Goal: Task Accomplishment & Management: Use online tool/utility

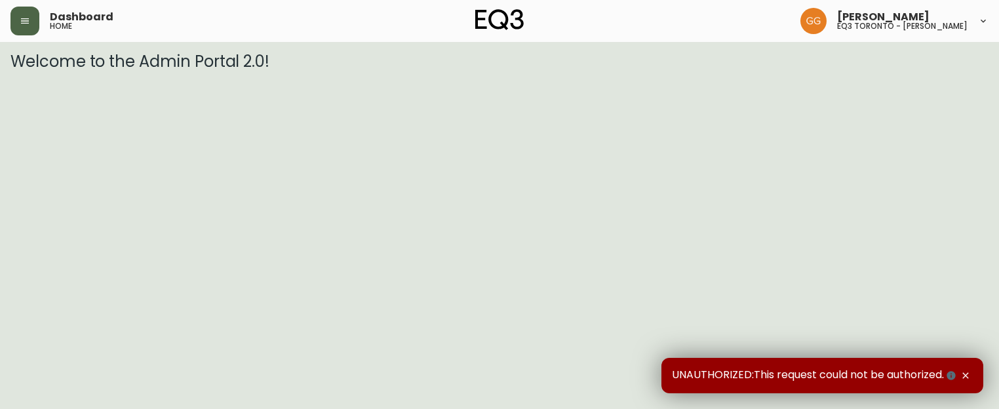
click at [18, 20] on button "button" at bounding box center [24, 21] width 29 height 29
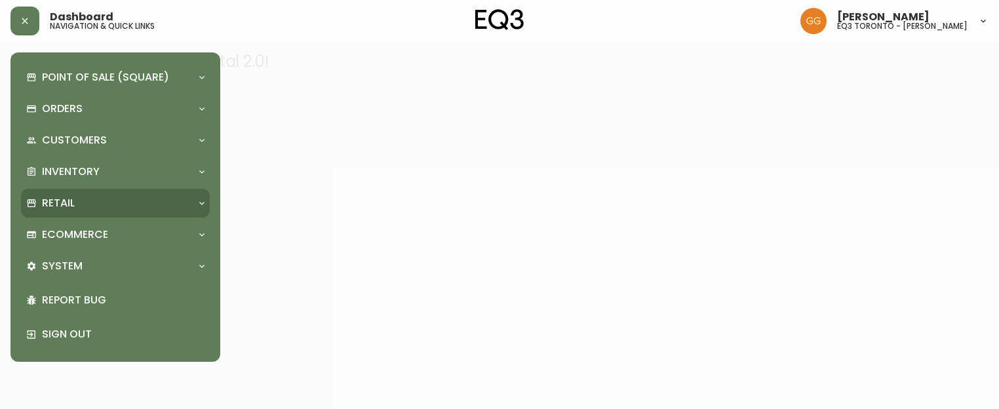
click at [49, 204] on p "Retail" at bounding box center [58, 203] width 33 height 14
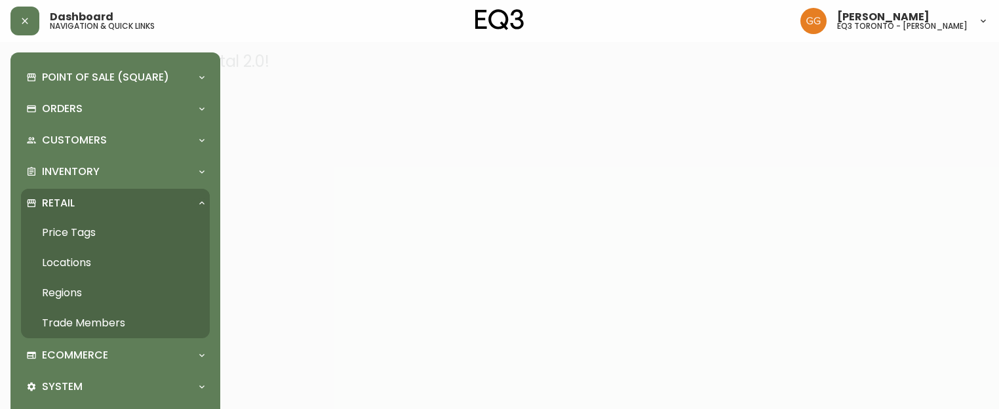
click at [87, 229] on link "Price Tags" at bounding box center [115, 233] width 189 height 30
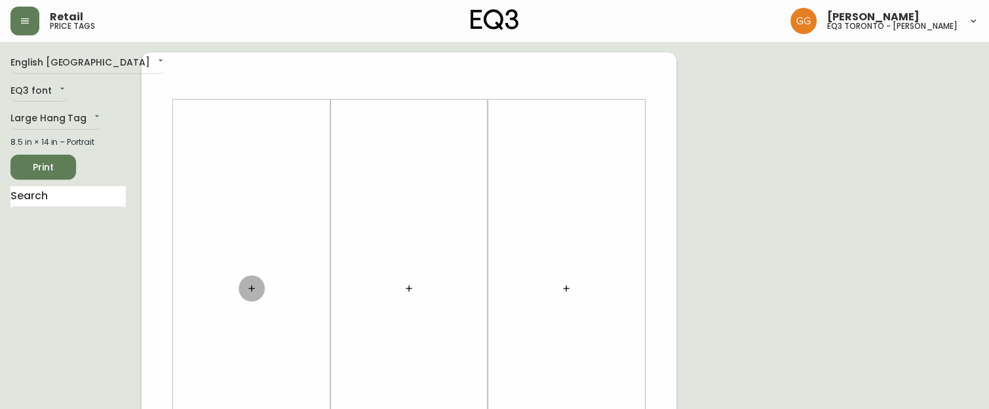
click at [244, 296] on button "button" at bounding box center [252, 288] width 26 height 26
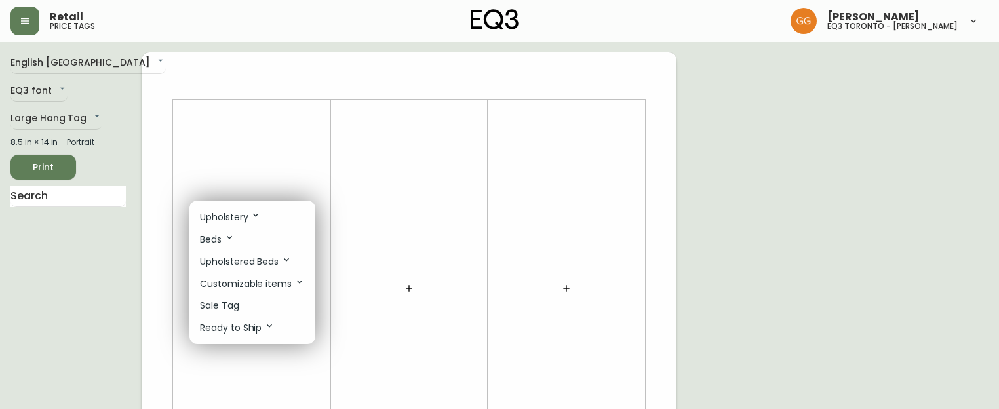
click at [224, 300] on p "Sale Tag" at bounding box center [219, 306] width 39 height 14
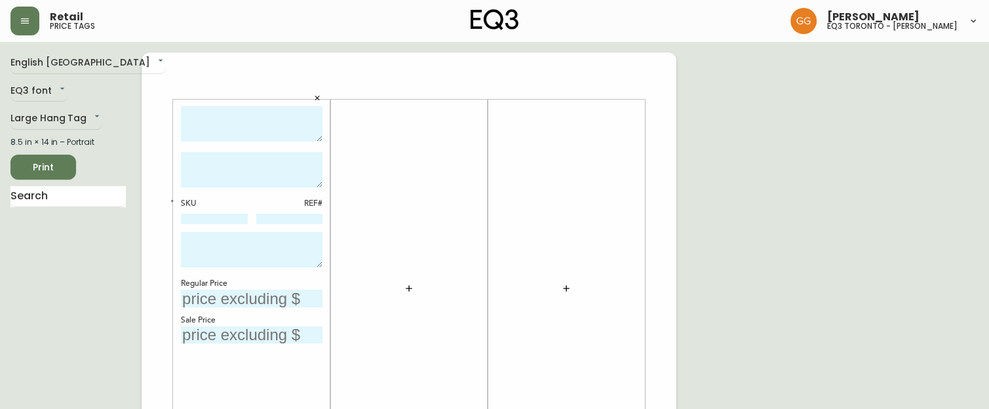
click at [414, 286] on icon "button" at bounding box center [409, 288] width 10 height 10
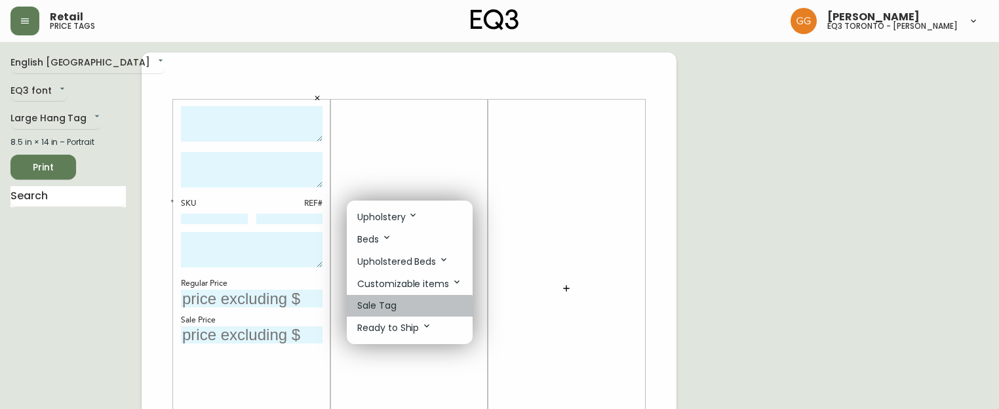
click at [389, 311] on p "Sale Tag" at bounding box center [376, 306] width 39 height 14
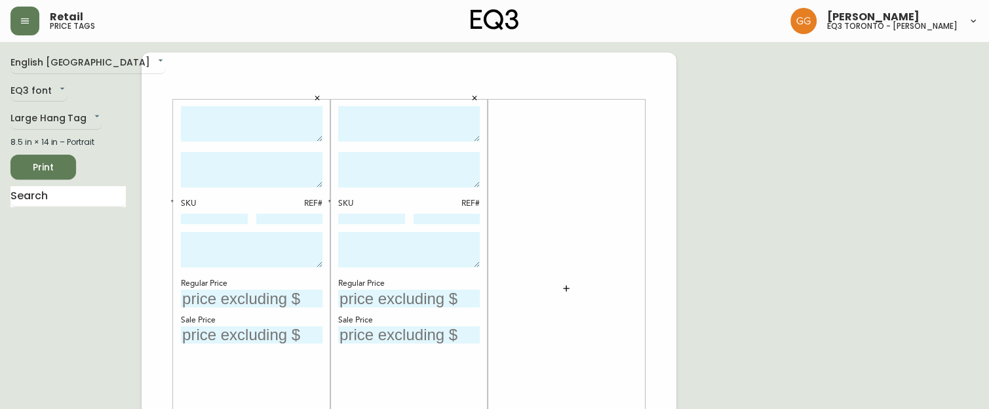
click at [595, 278] on div at bounding box center [567, 288] width 142 height 365
click at [557, 290] on button "button" at bounding box center [566, 288] width 26 height 26
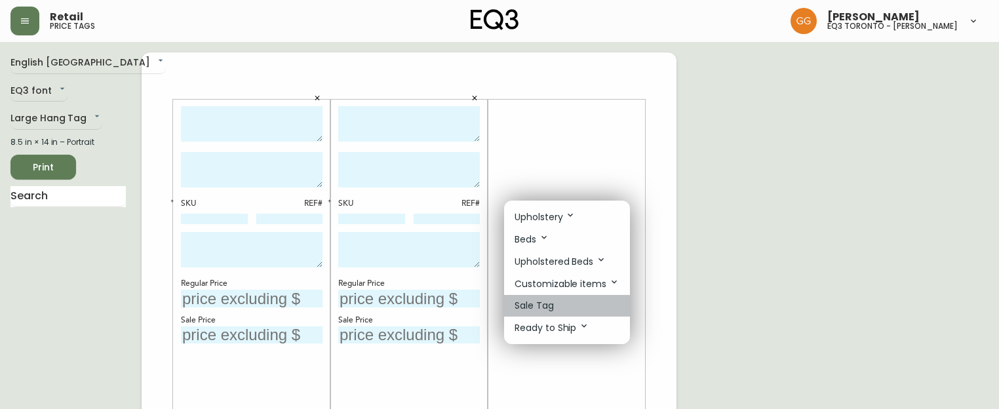
click at [572, 309] on li "Sale Tag" at bounding box center [567, 306] width 126 height 22
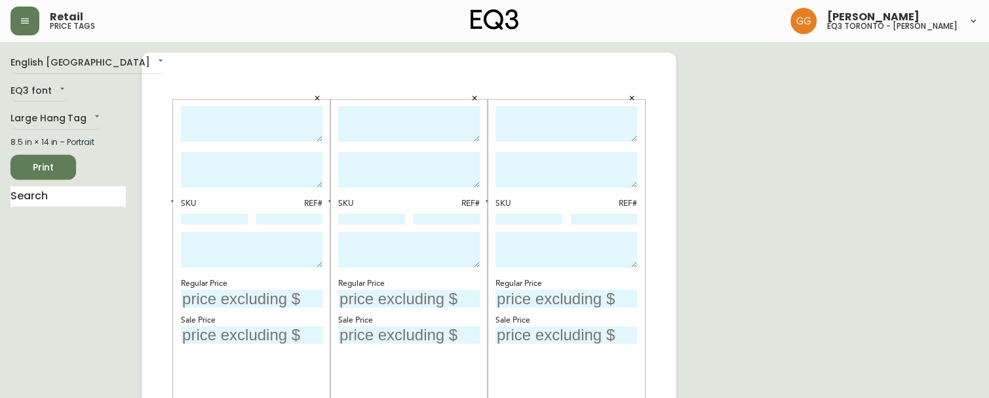
click at [278, 130] on textarea at bounding box center [252, 124] width 142 height 36
click at [309, 117] on textarea "Stadium Nightstand (" at bounding box center [252, 124] width 142 height 36
click at [263, 130] on textarea "Stadium Nightstands (" at bounding box center [252, 124] width 142 height 36
type textarea "Stadium Nightstands (Set of 2)"
click at [292, 180] on textarea at bounding box center [252, 169] width 142 height 35
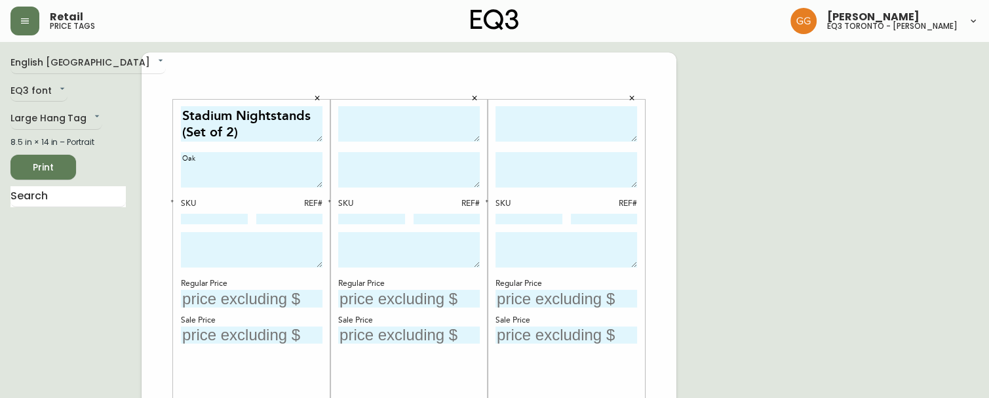
type textarea "Oak"
click at [447, 109] on textarea at bounding box center [409, 124] width 142 height 36
type textarea "Stadium Double Dresser"
click at [420, 296] on input "text" at bounding box center [409, 299] width 142 height 18
type input "$2499"
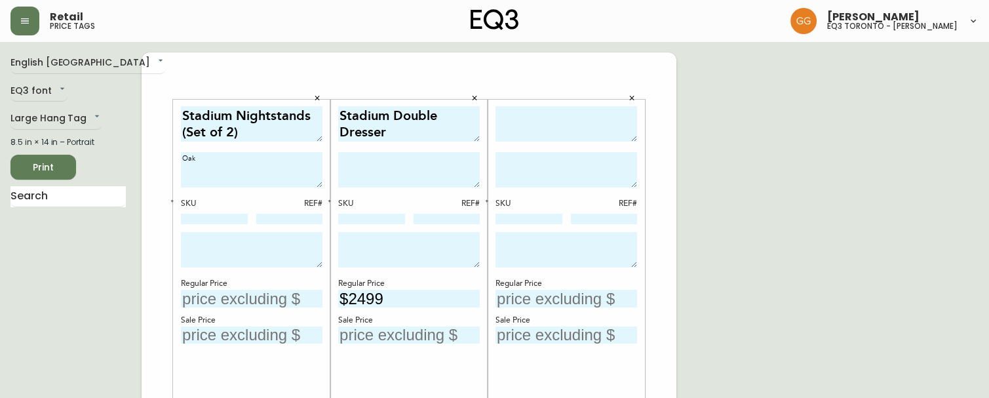
click at [560, 126] on textarea at bounding box center [567, 124] width 142 height 36
type textarea "Sta"
drag, startPoint x: 77, startPoint y: 199, endPoint x: 145, endPoint y: 164, distance: 76.8
click at [77, 199] on input "text" at bounding box center [67, 196] width 115 height 21
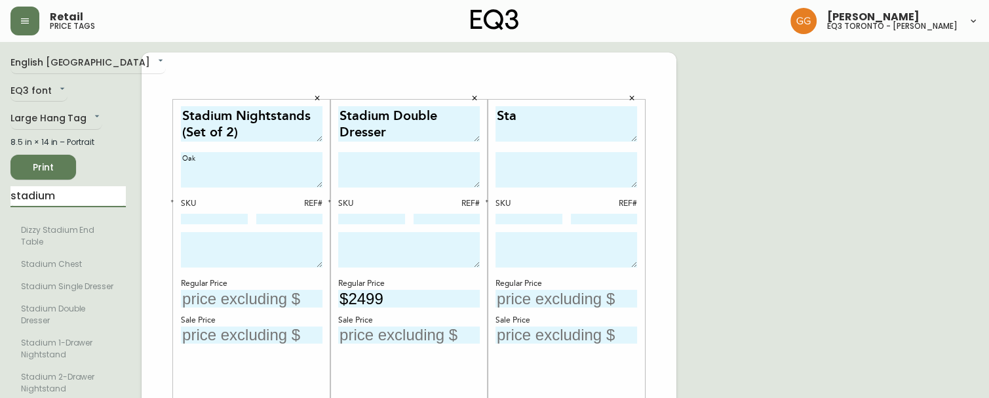
type input "stadium"
click at [582, 125] on textarea "Sta" at bounding box center [567, 124] width 142 height 36
type textarea "Stadium 2-Drawer Nightsand"
click at [232, 114] on textarea "Stadium Nightstands (Set of 2)" at bounding box center [252, 124] width 142 height 36
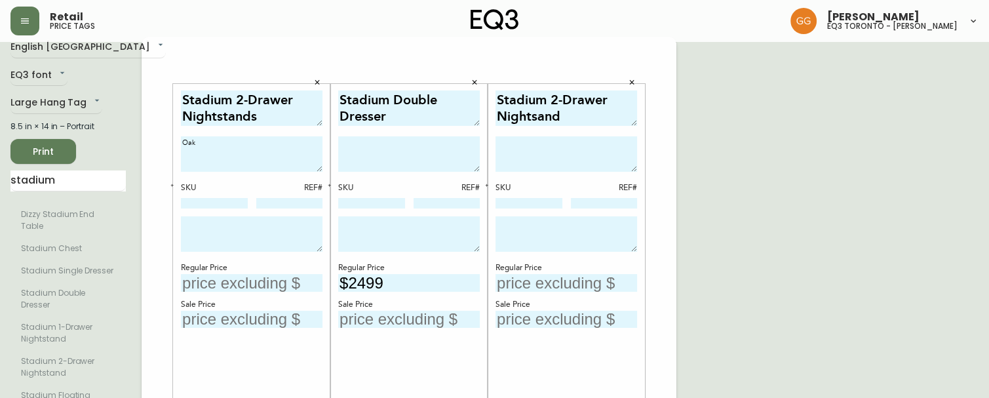
scroll to position [66, 0]
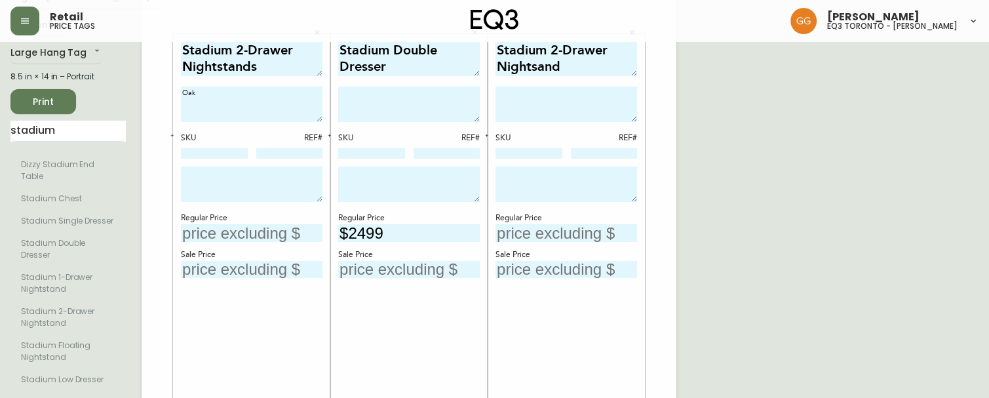
click at [309, 71] on textarea "Stadium 2-Drawer Nightstands (Set of 2)" at bounding box center [252, 59] width 142 height 36
click at [262, 65] on textarea "Stadium 2-Drawer Nightstands Set of 2" at bounding box center [252, 59] width 142 height 36
click at [312, 62] on textarea "Stadium 2-Drawer Nightstands (Set of 2" at bounding box center [252, 59] width 142 height 36
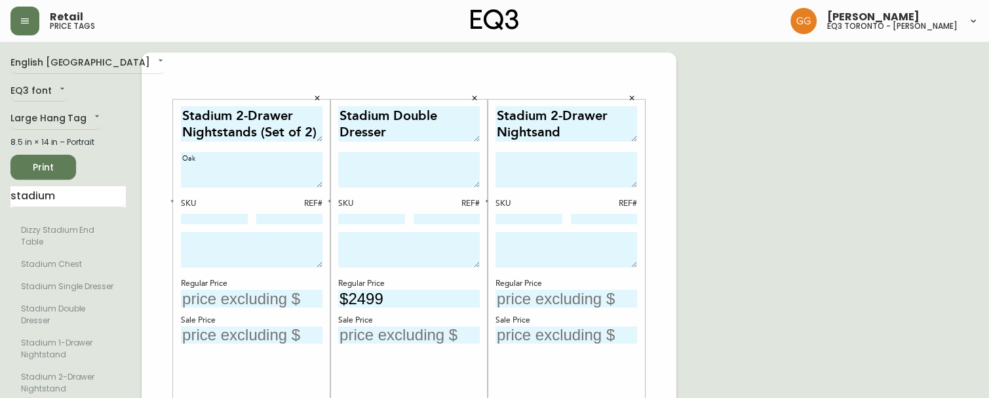
type textarea "Stadium 2-Drawer Nightstands (Set of 2)"
click at [241, 296] on input "text" at bounding box center [252, 299] width 142 height 18
type input "$799"
click at [633, 90] on button "button" at bounding box center [632, 99] width 20 height 20
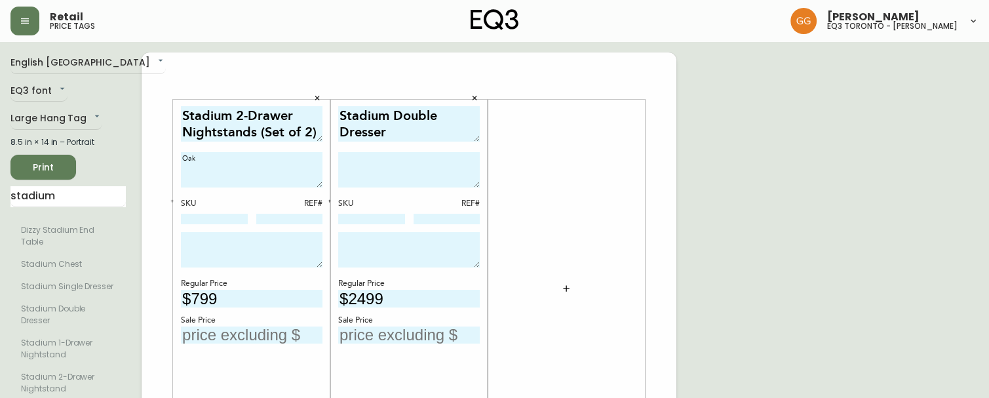
click at [374, 333] on input "text" at bounding box center [409, 336] width 142 height 18
type input "$1249.50"
click at [224, 296] on input "$799" at bounding box center [252, 299] width 142 height 18
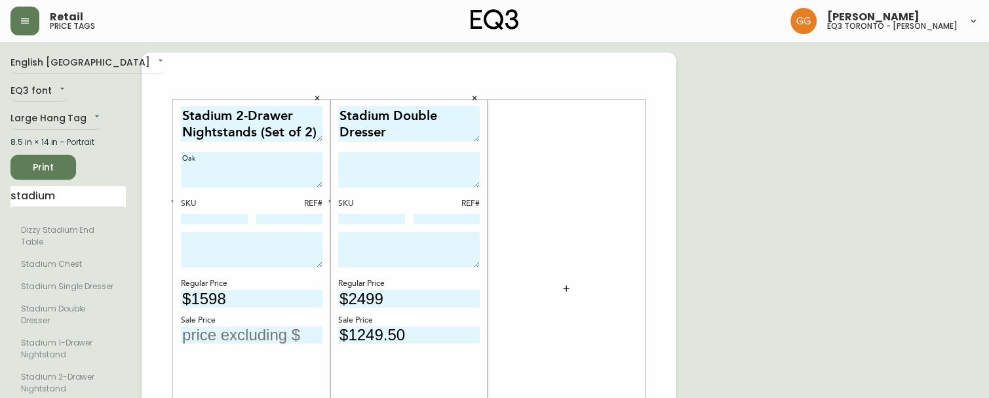
type input "$1598"
click at [229, 338] on input "text" at bounding box center [252, 336] width 142 height 18
type input "$799"
click at [521, 287] on div at bounding box center [567, 288] width 142 height 365
click at [563, 288] on icon "button" at bounding box center [566, 288] width 10 height 10
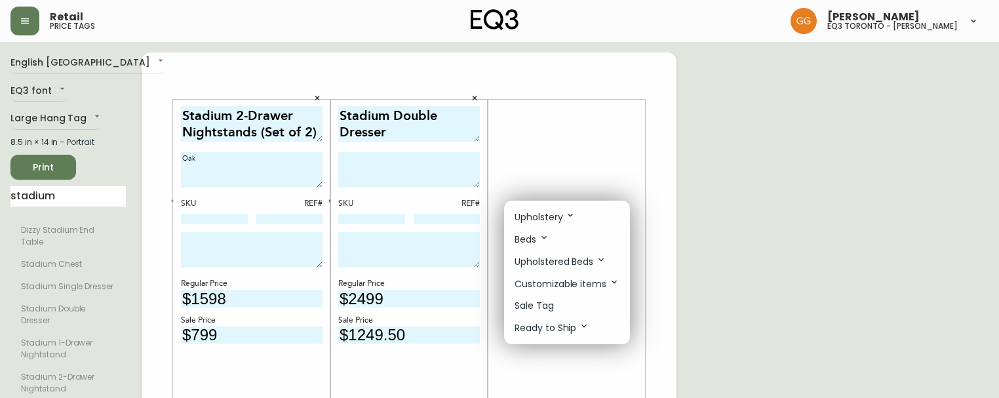
click at [566, 220] on p "Upholstery" at bounding box center [545, 217] width 61 height 14
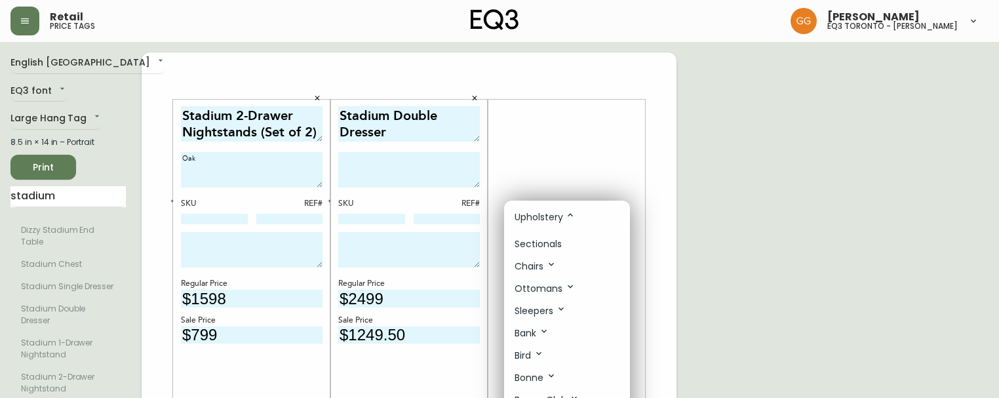
click at [567, 132] on div at bounding box center [499, 199] width 999 height 398
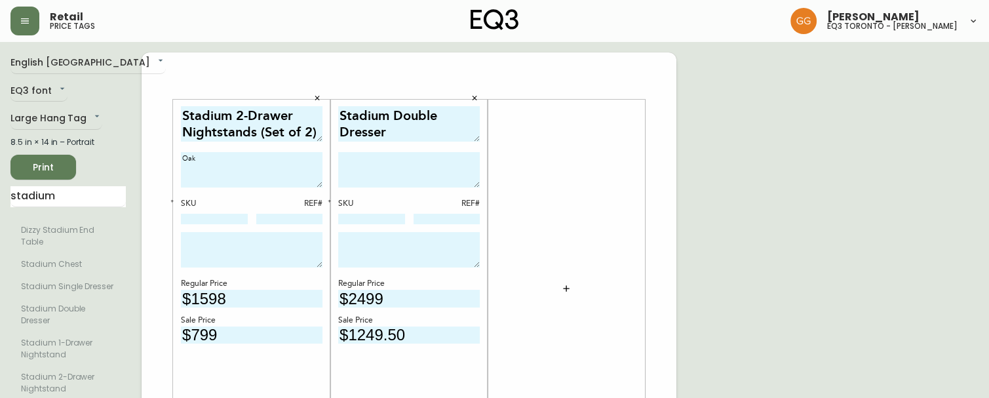
click at [561, 292] on icon "button" at bounding box center [566, 288] width 10 height 10
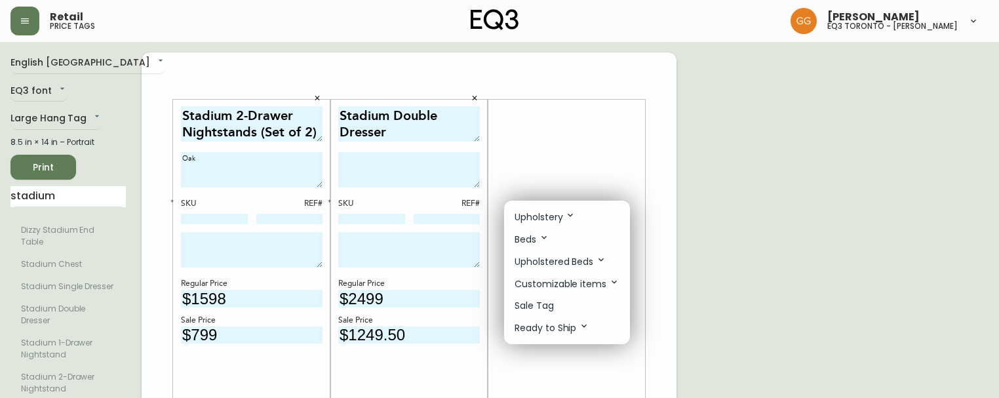
click at [552, 301] on p "Sale Tag" at bounding box center [534, 306] width 39 height 14
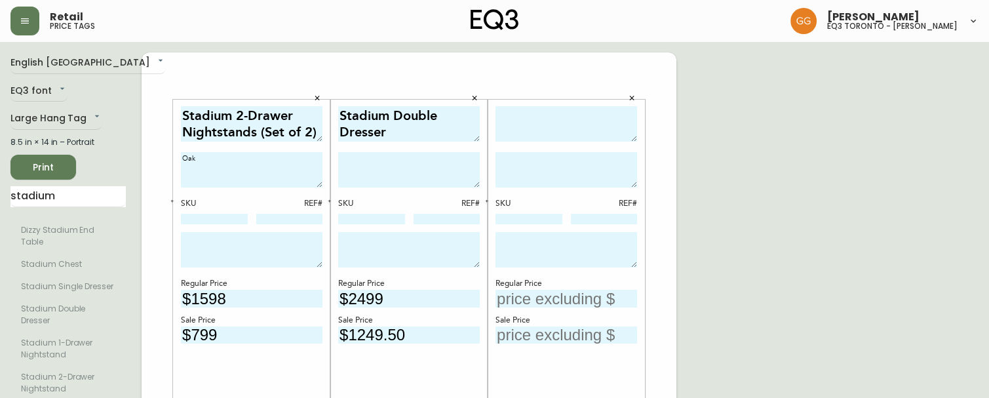
click at [556, 130] on textarea at bounding box center [567, 124] width 142 height 36
type textarea "Bird Armless Swivel Chair"
click at [603, 173] on textarea at bounding box center [567, 169] width 142 height 35
type textarea "As shown in: Apparel Puffer"
click at [582, 290] on input "text" at bounding box center [567, 299] width 142 height 18
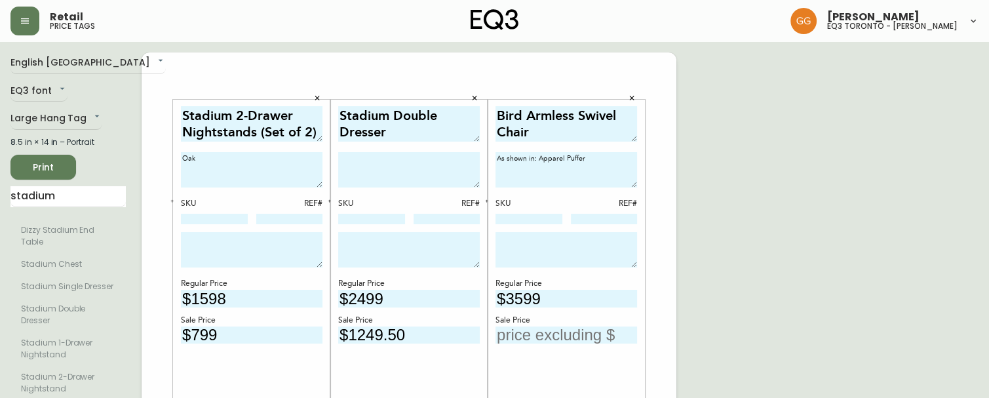
type input "$3599"
click at [578, 334] on input "text" at bounding box center [567, 336] width 142 height 18
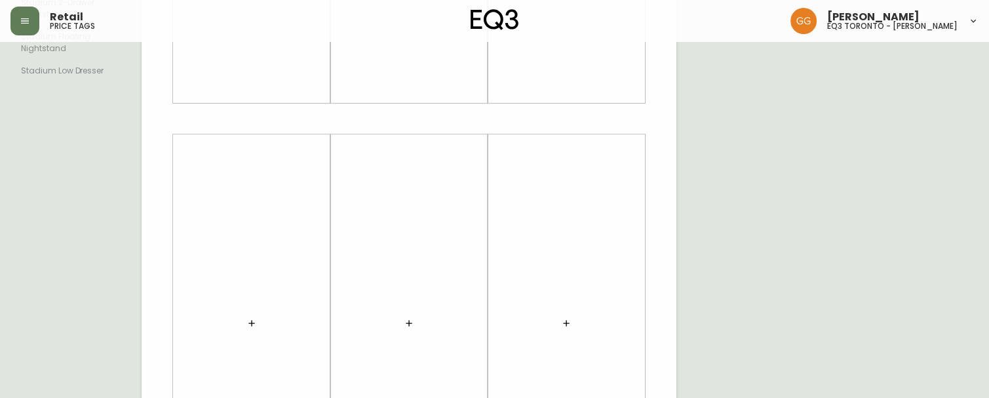
scroll to position [459, 0]
type input "$1799.50"
click at [246, 239] on button "button" at bounding box center [252, 239] width 26 height 26
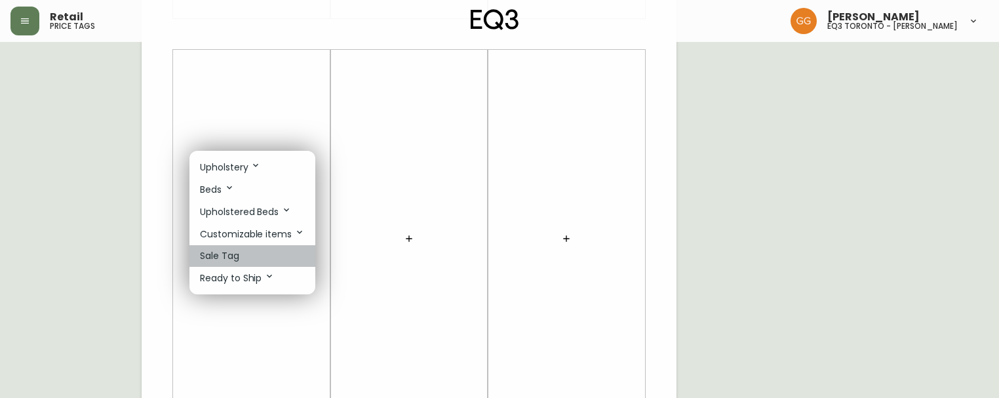
click at [262, 246] on li "Sale Tag" at bounding box center [252, 256] width 126 height 22
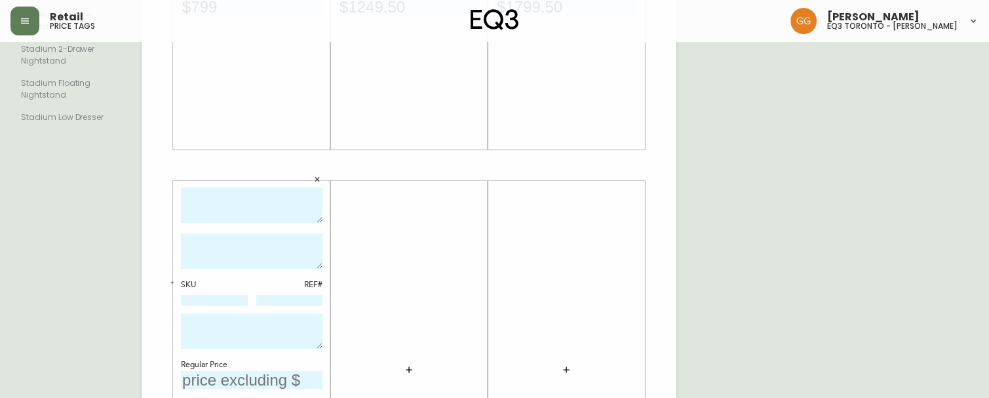
scroll to position [328, 0]
click at [252, 199] on textarea at bounding box center [252, 206] width 142 height 36
type textarea "Lilly Dining Chair (Set of 2)"
click at [267, 241] on textarea at bounding box center [252, 250] width 142 height 35
type textarea "Cream"
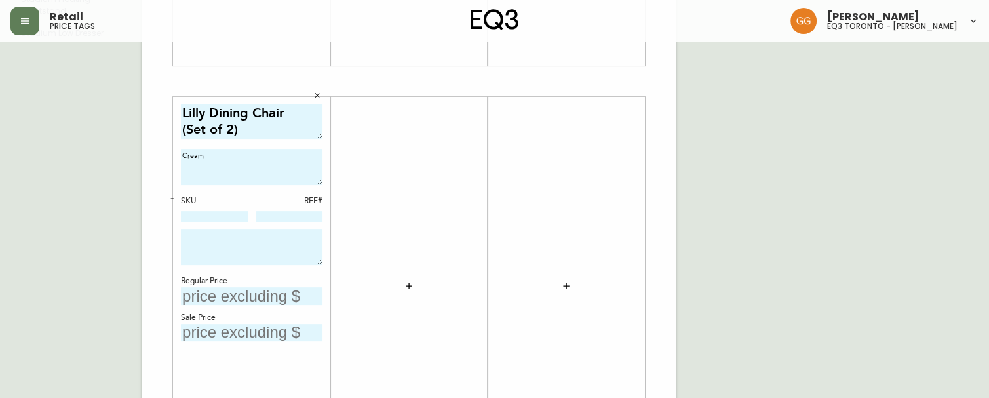
scroll to position [525, 0]
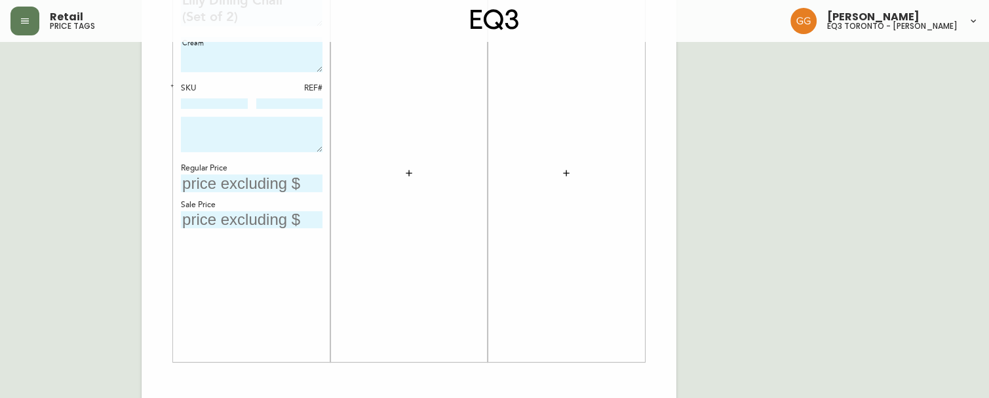
click at [229, 175] on input "text" at bounding box center [252, 183] width 142 height 18
type input "$598"
click at [226, 214] on input "text" at bounding box center [252, 220] width 142 height 18
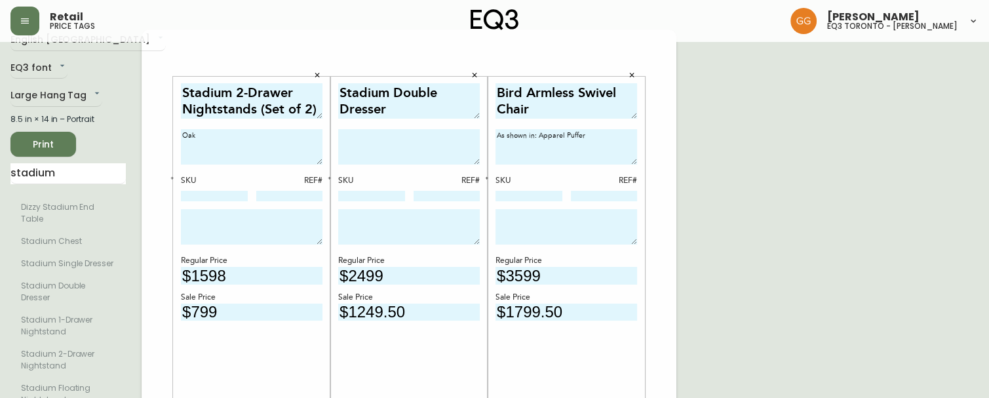
scroll to position [0, 0]
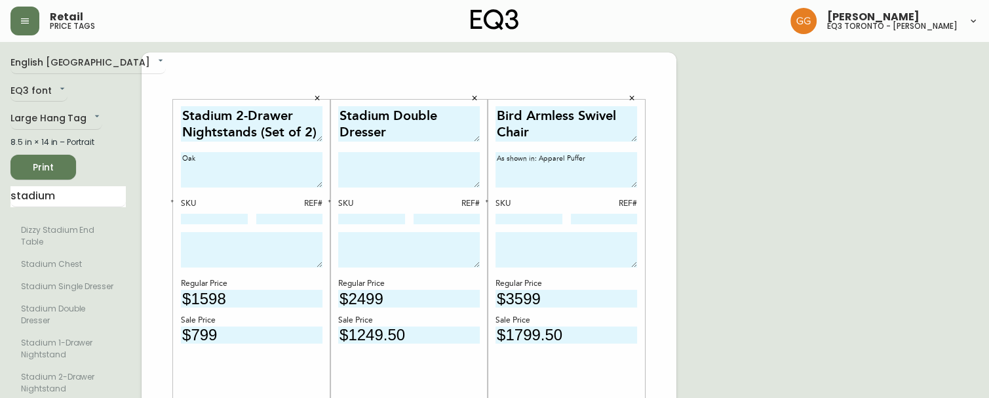
type input "$299"
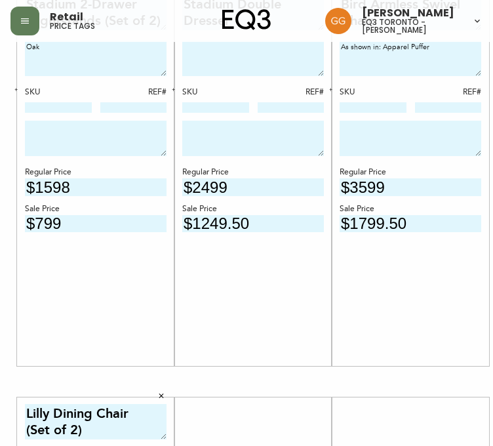
scroll to position [197, 156]
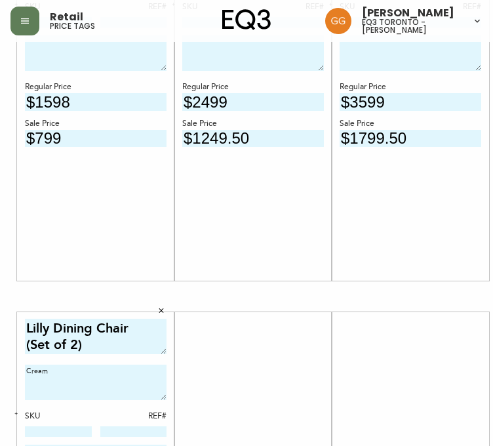
click at [205, 222] on div "Stadium Double Dresser SKU REF# Regular Price $2499 Sale Price $1249.50" at bounding box center [253, 92] width 142 height 365
click at [284, 289] on div "Stadium Double Dresser SKU REF# Regular Price $2499 Sale Price $1249.50" at bounding box center [252, 91] width 157 height 409
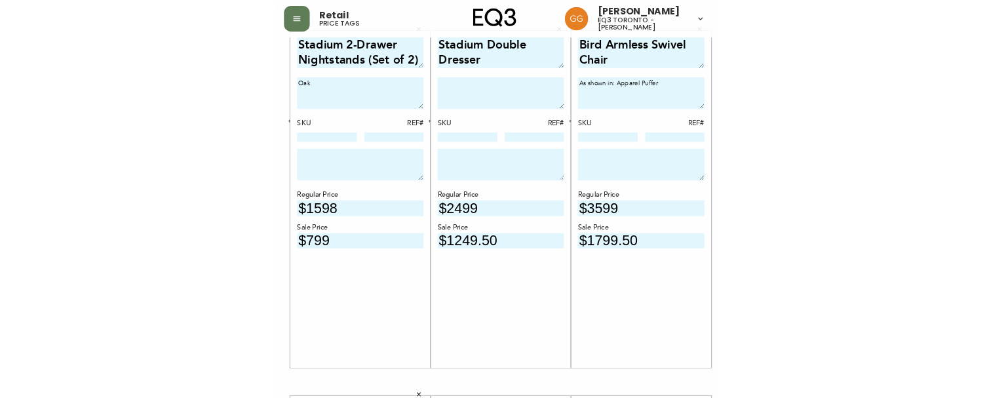
scroll to position [66, 0]
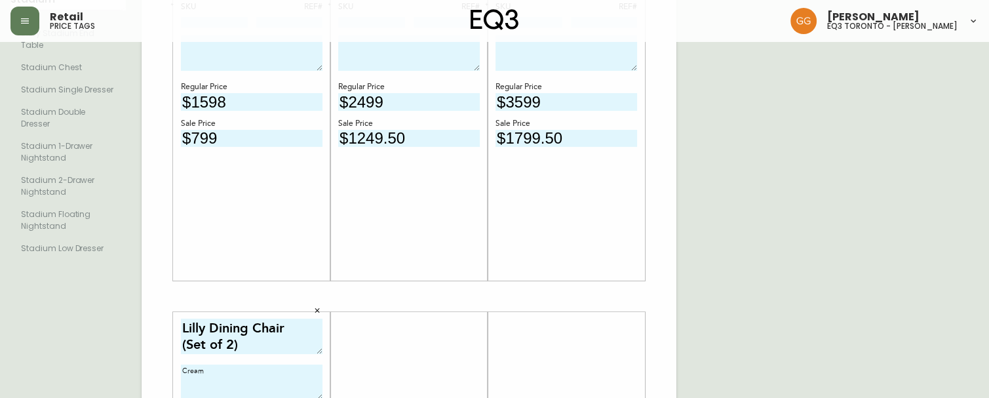
scroll to position [0, 0]
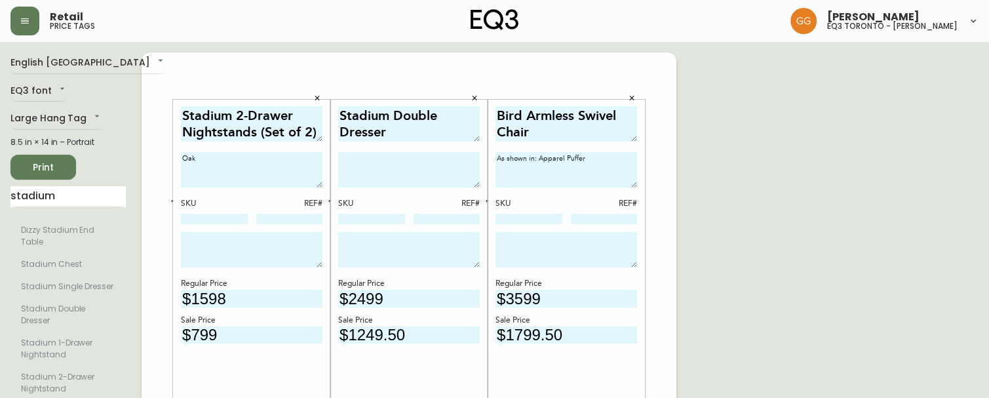
click at [448, 168] on textarea at bounding box center [409, 169] width 142 height 35
type textarea "Oak"
click at [25, 159] on span "Print" at bounding box center [43, 167] width 45 height 16
click at [24, 165] on span "Print" at bounding box center [43, 167] width 45 height 16
click at [58, 168] on span "Print" at bounding box center [43, 167] width 45 height 16
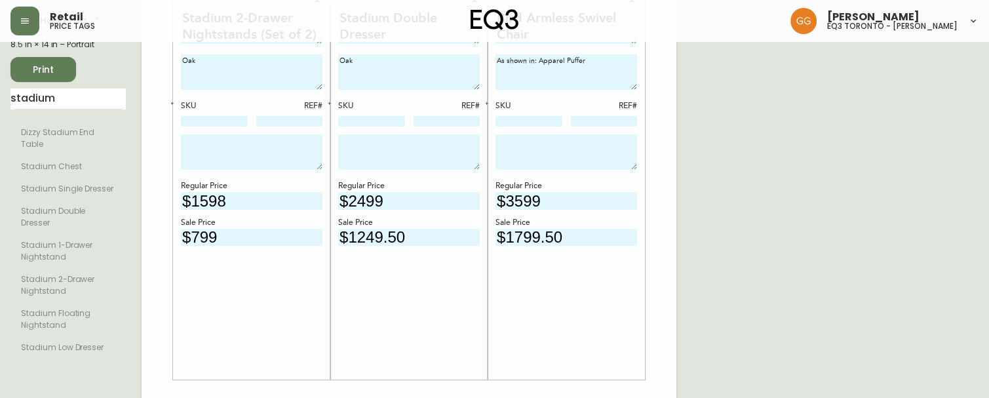
scroll to position [131, 0]
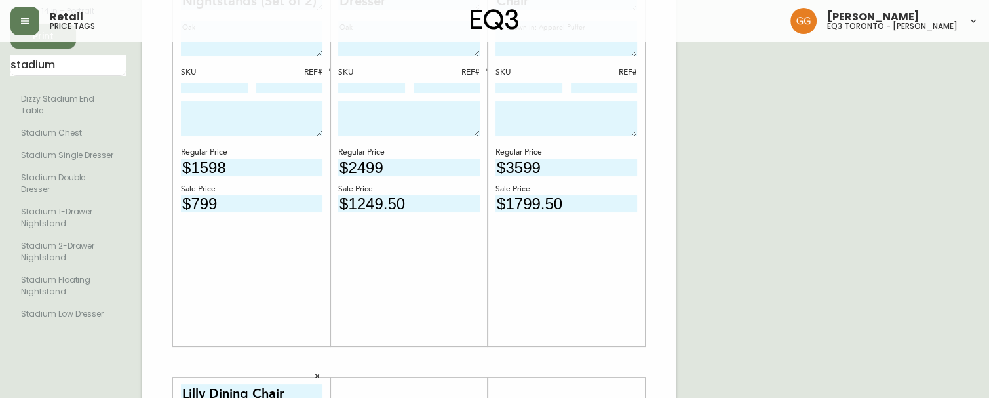
click at [653, 173] on div "Stadium 2-Drawer Nightstands (Set of 2) Oak SKU REF# Regular Price $1598 Sale P…" at bounding box center [409, 361] width 535 height 881
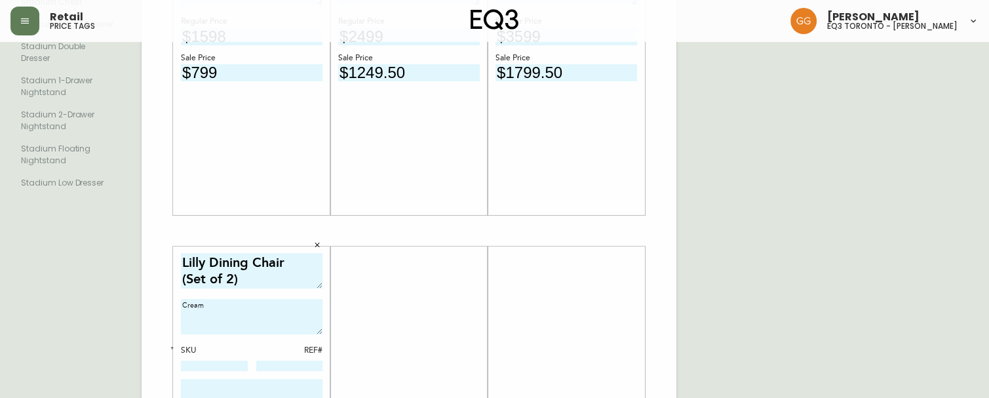
scroll to position [328, 0]
